Goal: Information Seeking & Learning: Understand process/instructions

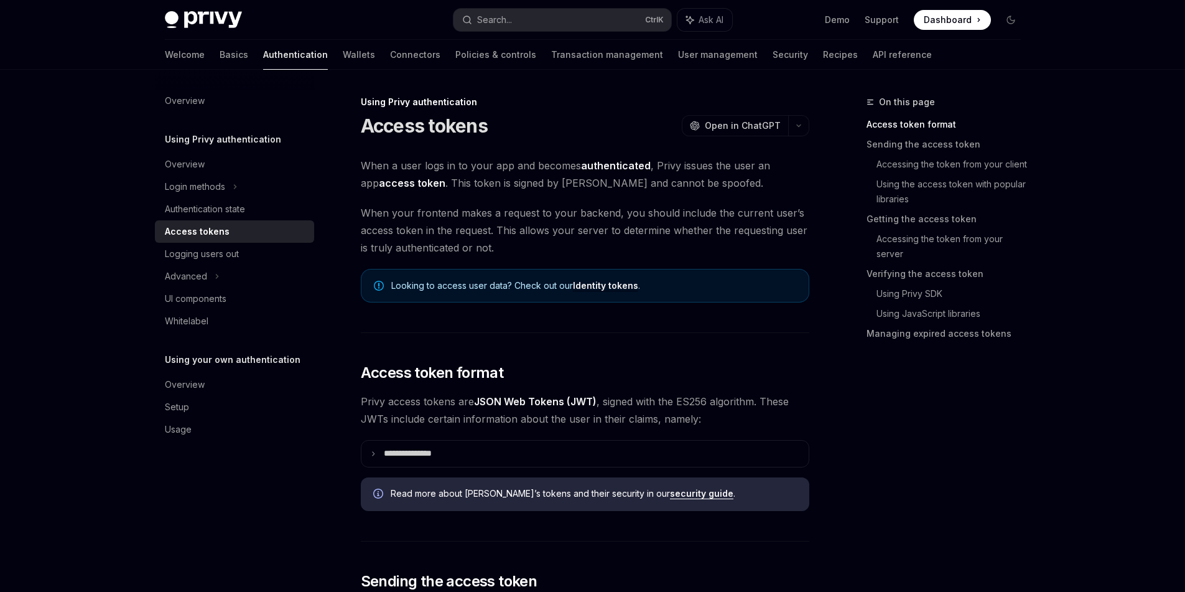
type textarea "*"
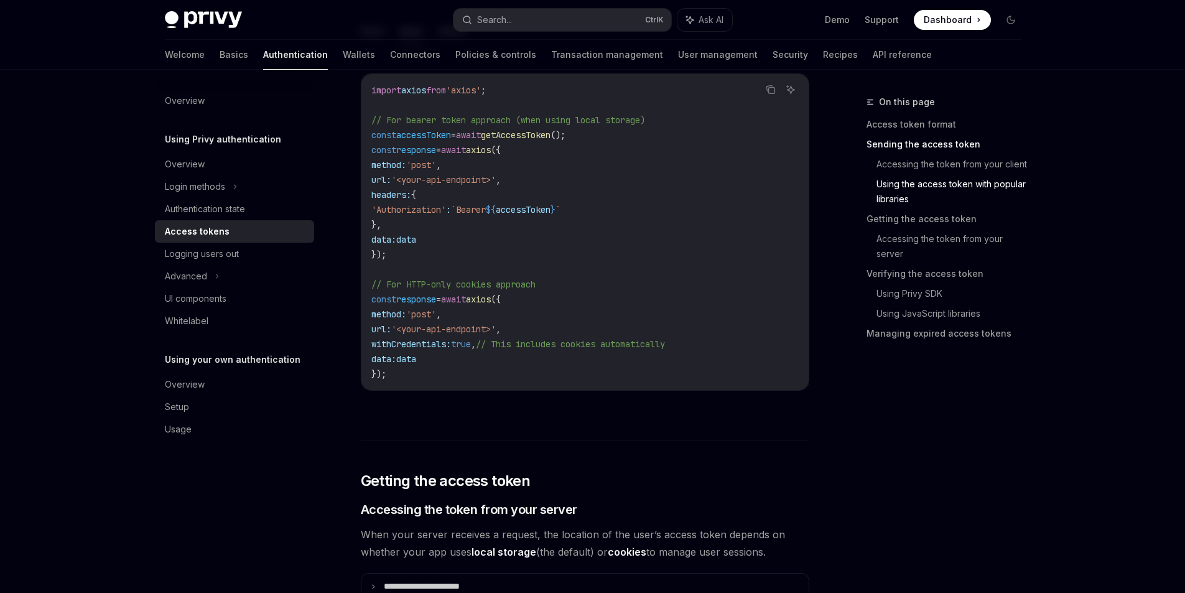
scroll to position [1193, 0]
click at [411, 198] on span "headers:" at bounding box center [391, 192] width 40 height 11
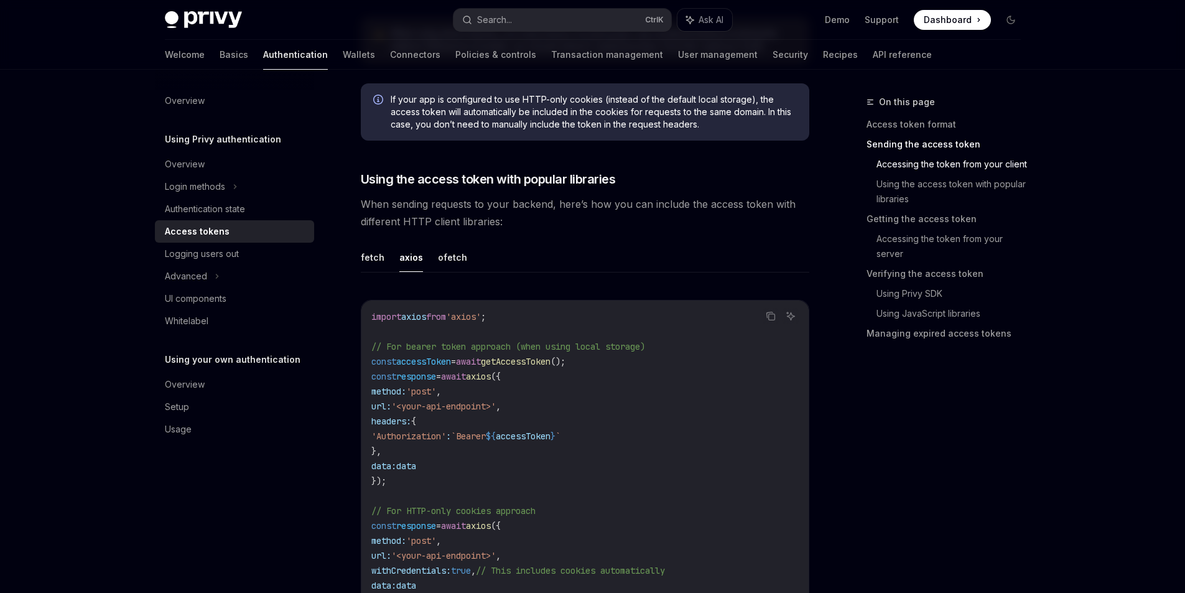
scroll to position [1069, 0]
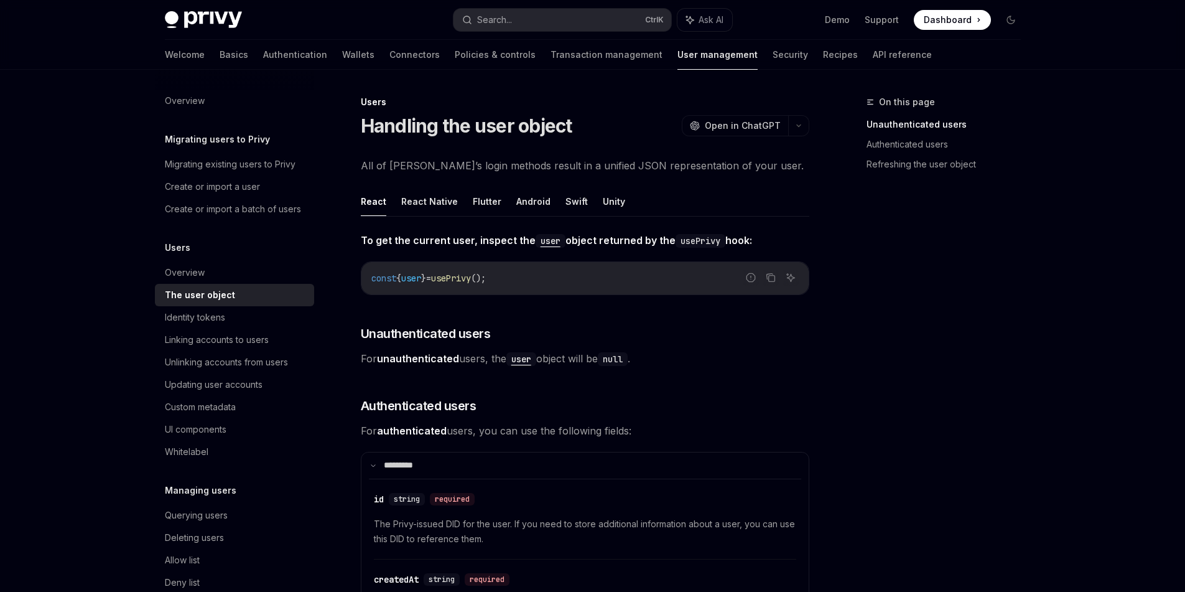
type textarea "*"
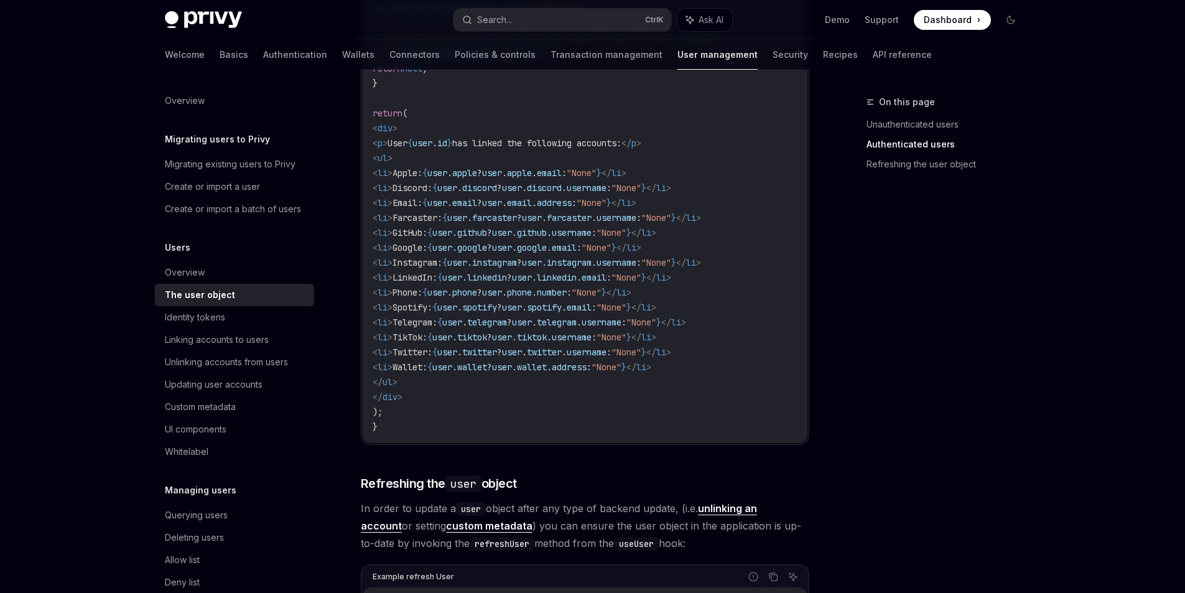
scroll to position [1306, 0]
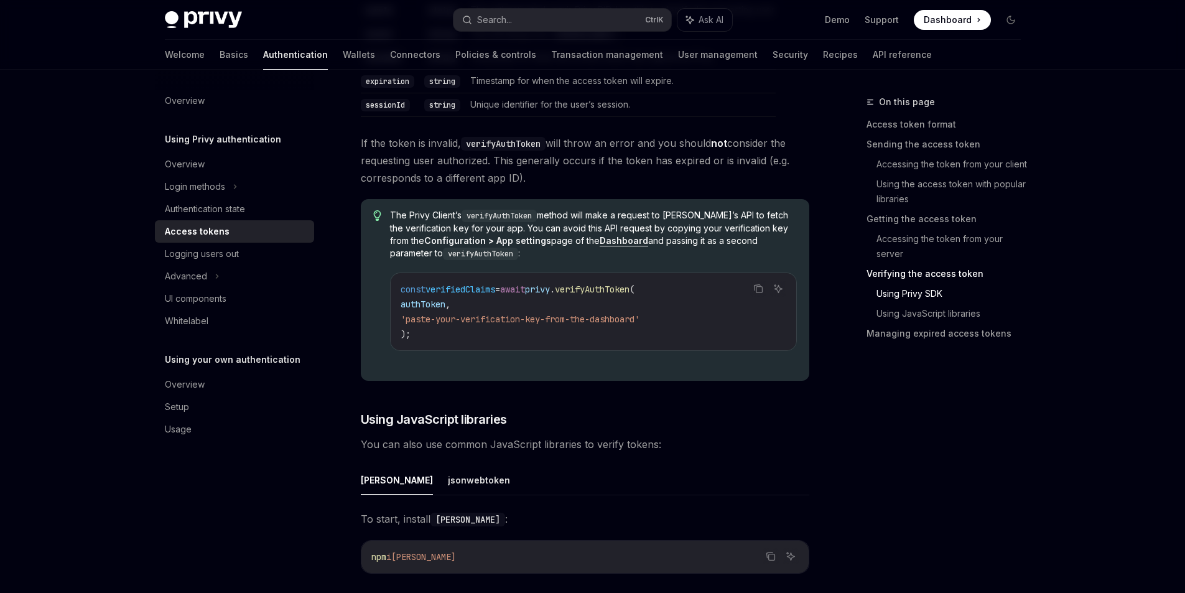
scroll to position [2364, 0]
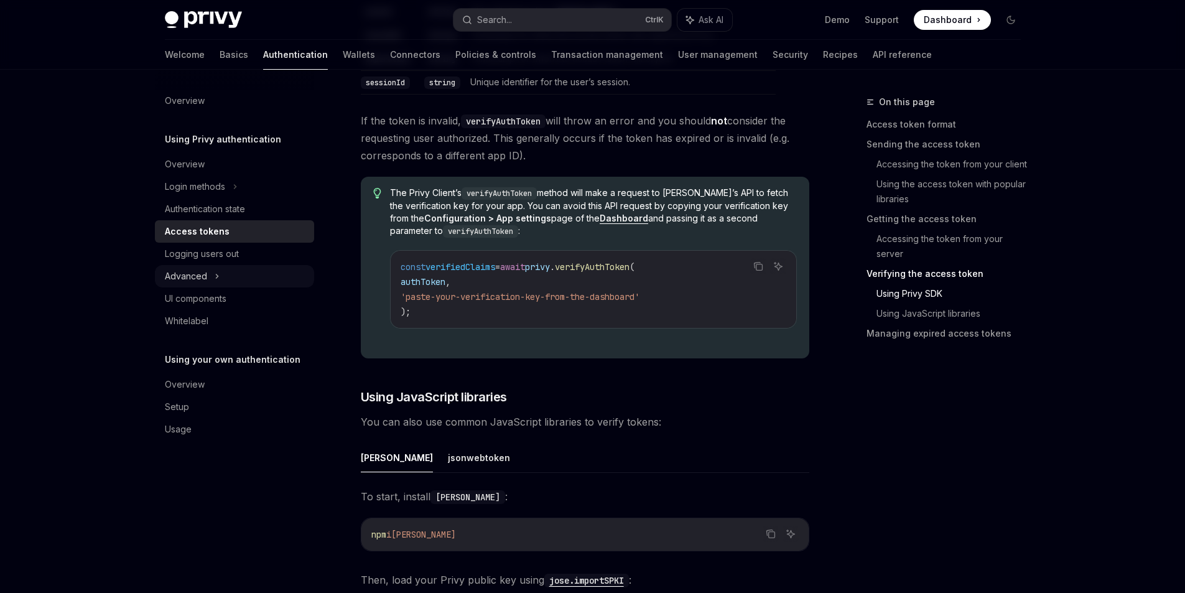
click at [185, 287] on div "Advanced" at bounding box center [234, 276] width 159 height 22
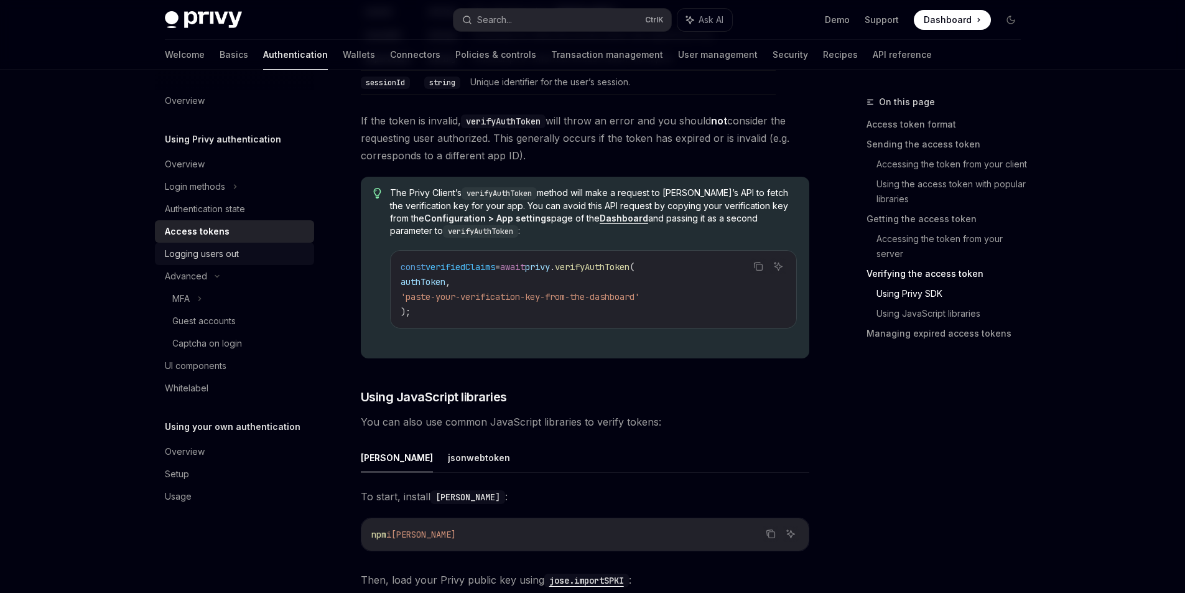
click at [181, 261] on div "Logging users out" at bounding box center [202, 253] width 74 height 15
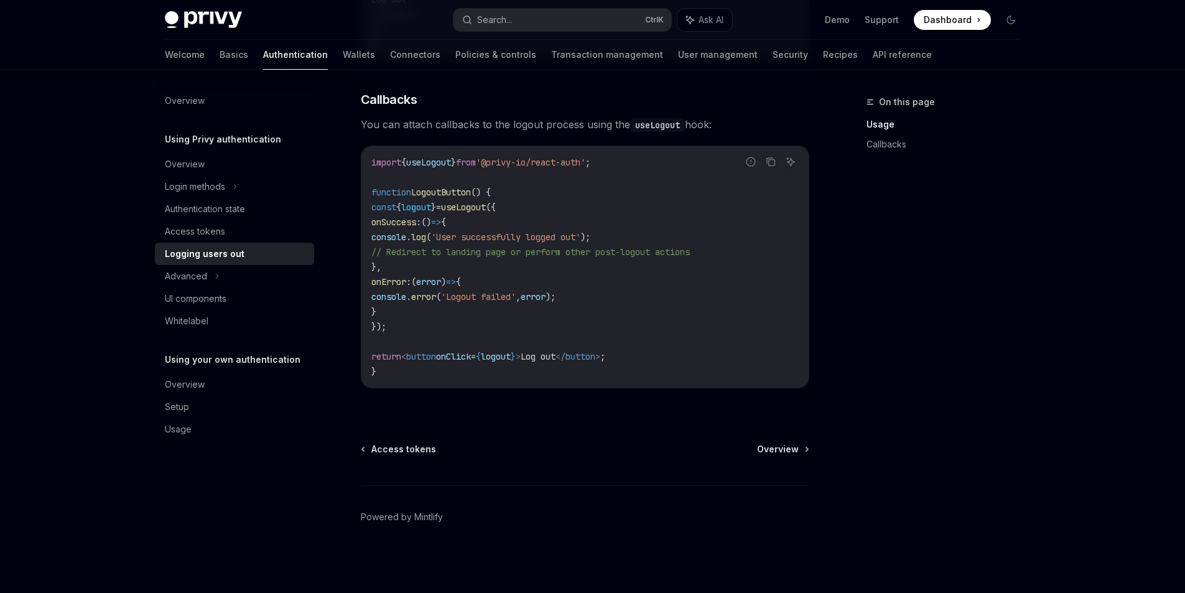
scroll to position [560, 0]
drag, startPoint x: 544, startPoint y: 352, endPoint x: 551, endPoint y: 360, distance: 11.0
drag, startPoint x: 551, startPoint y: 360, endPoint x: 518, endPoint y: 371, distance: 34.8
click at [518, 371] on code "import { useLogout } from '@privy-io/react-auth' ; function LogoutButton () { c…" at bounding box center [584, 267] width 427 height 224
